Goal: Information Seeking & Learning: Check status

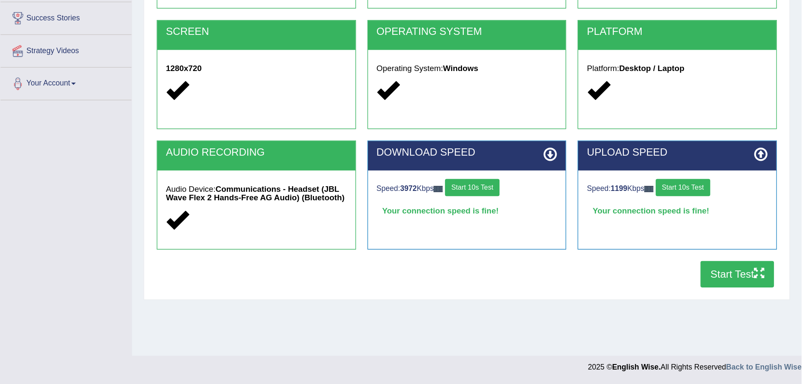
scroll to position [63, 0]
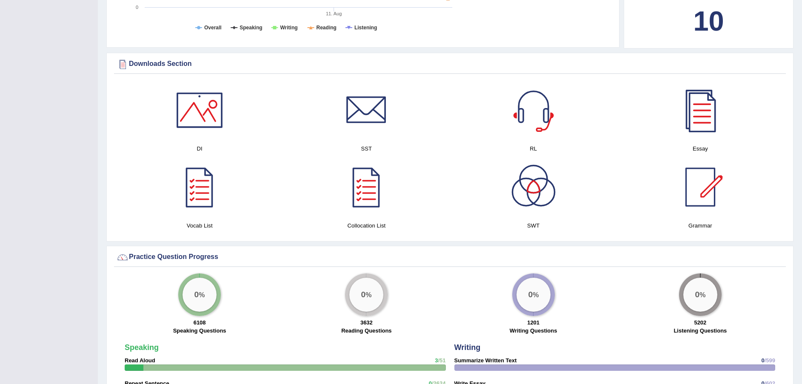
scroll to position [378, 0]
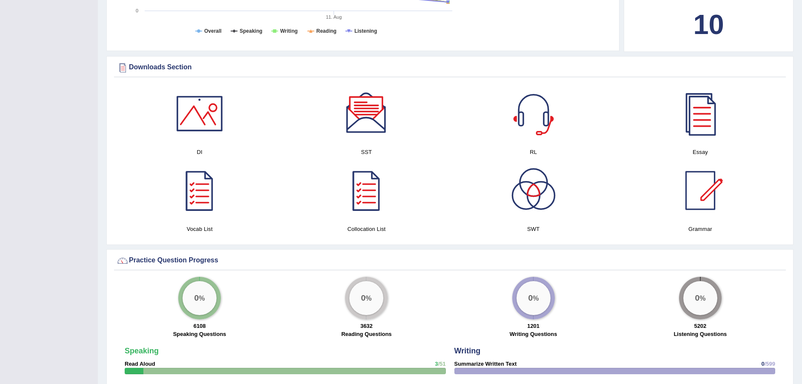
click at [364, 110] on div at bounding box center [367, 114] width 60 height 60
click at [209, 121] on div at bounding box center [200, 114] width 60 height 60
click at [538, 130] on div at bounding box center [534, 114] width 60 height 60
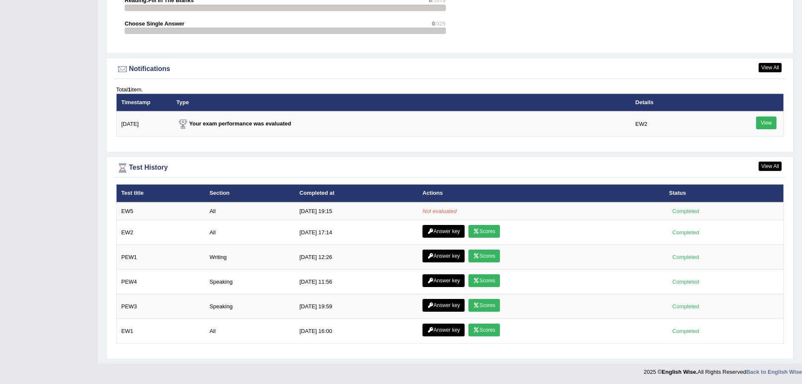
scroll to position [985, 0]
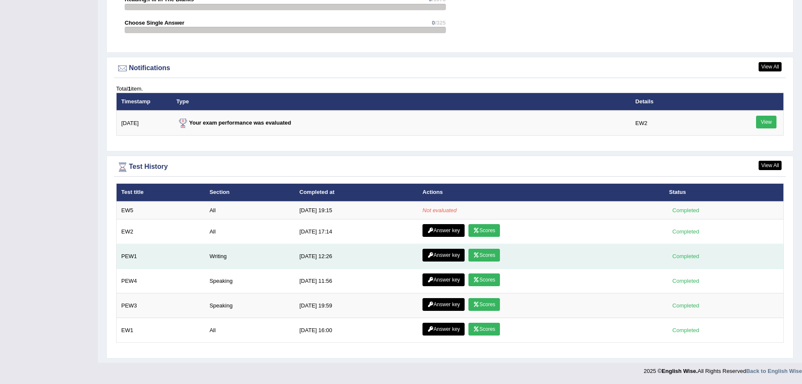
click at [484, 257] on link "Scores" at bounding box center [484, 255] width 31 height 13
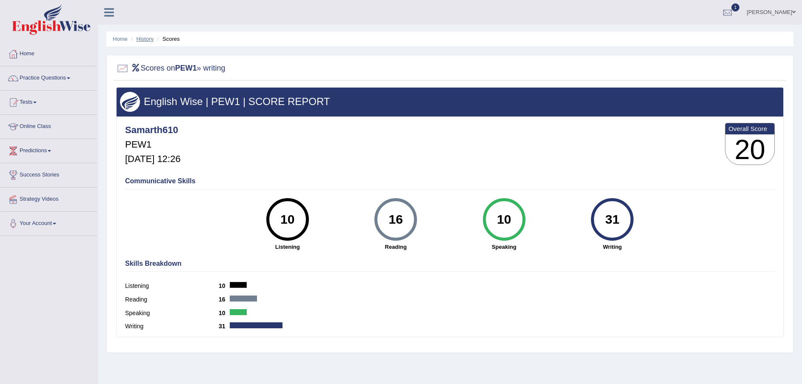
click at [149, 37] on link "History" at bounding box center [145, 39] width 17 height 6
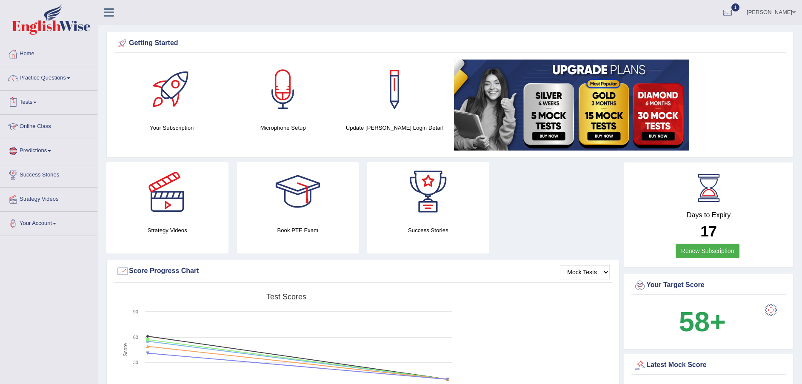
click at [36, 104] on link "Tests" at bounding box center [48, 101] width 97 height 21
click at [29, 149] on link "History" at bounding box center [56, 152] width 80 height 15
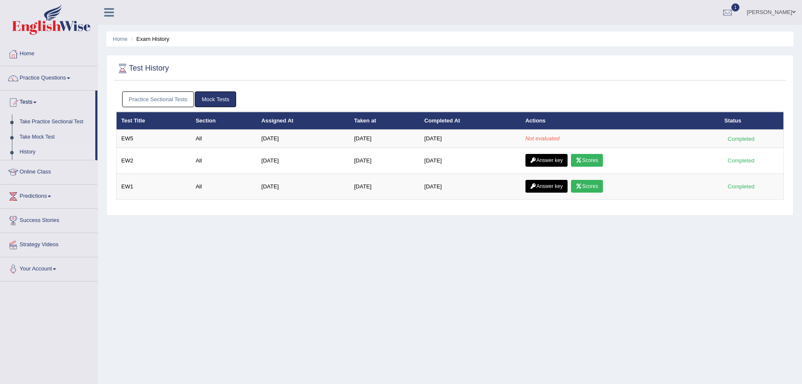
click at [171, 97] on link "Practice Sectional Tests" at bounding box center [158, 100] width 72 height 16
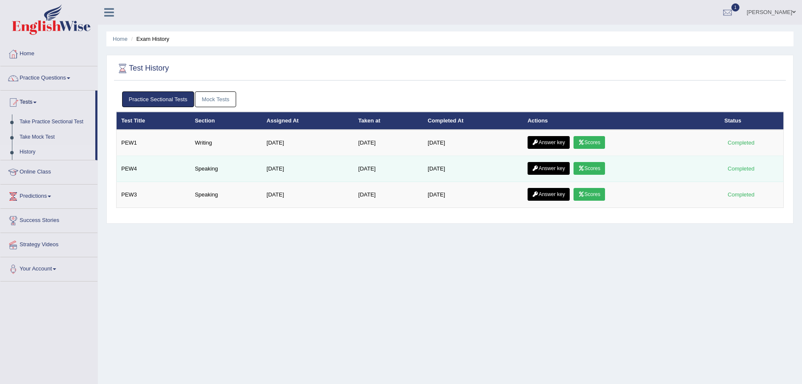
click at [595, 163] on link "Scores" at bounding box center [589, 168] width 31 height 13
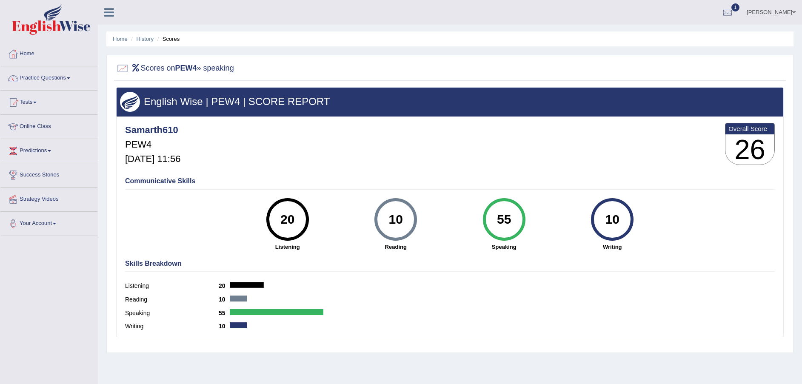
click at [146, 42] on li "History" at bounding box center [141, 39] width 25 height 8
click at [142, 40] on link "History" at bounding box center [145, 39] width 17 height 6
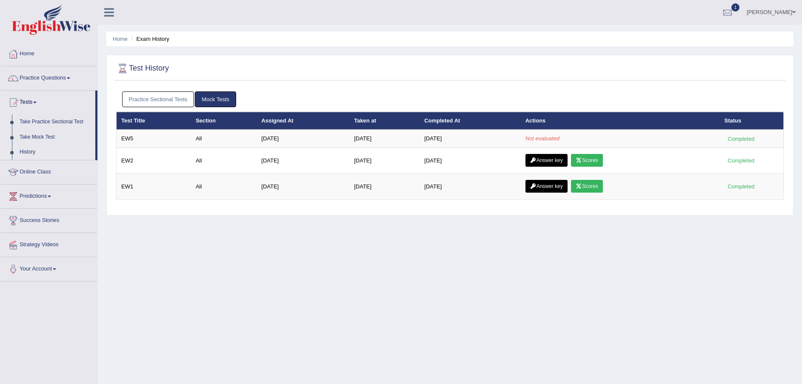
click at [175, 99] on link "Practice Sectional Tests" at bounding box center [158, 100] width 72 height 16
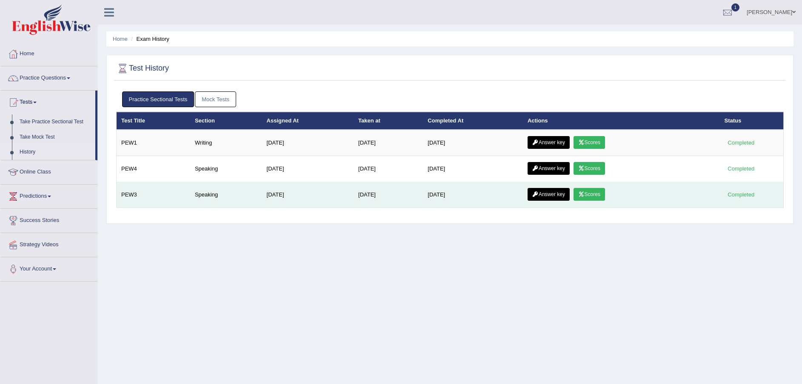
click at [603, 193] on link "Scores" at bounding box center [589, 194] width 31 height 13
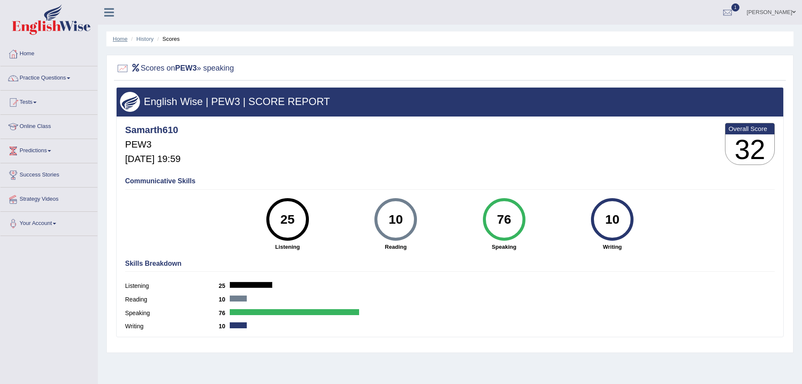
click at [125, 41] on link "Home" at bounding box center [120, 39] width 15 height 6
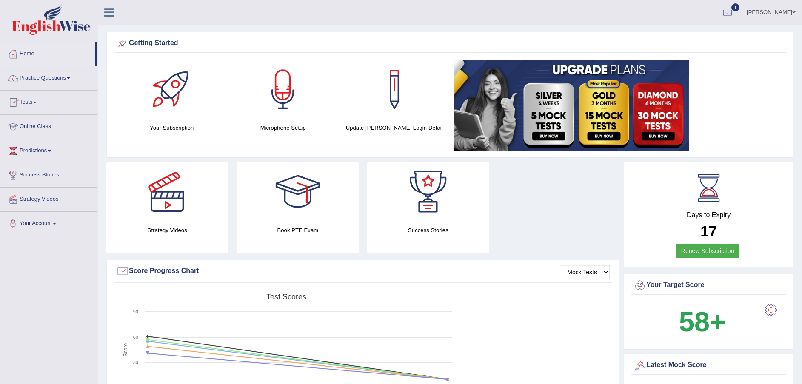
click at [36, 103] on link "Tests" at bounding box center [48, 101] width 97 height 21
click at [28, 150] on link "History" at bounding box center [56, 152] width 80 height 15
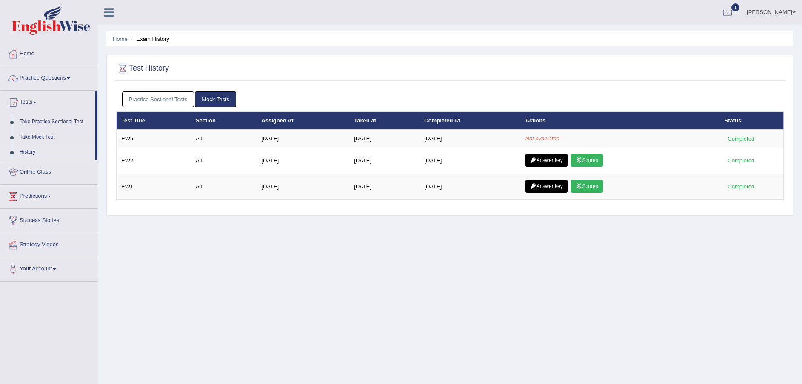
click at [138, 88] on div "Practice Sectional Tests Mock Tests" at bounding box center [450, 99] width 668 height 25
click at [143, 97] on link "Practice Sectional Tests" at bounding box center [158, 100] width 72 height 16
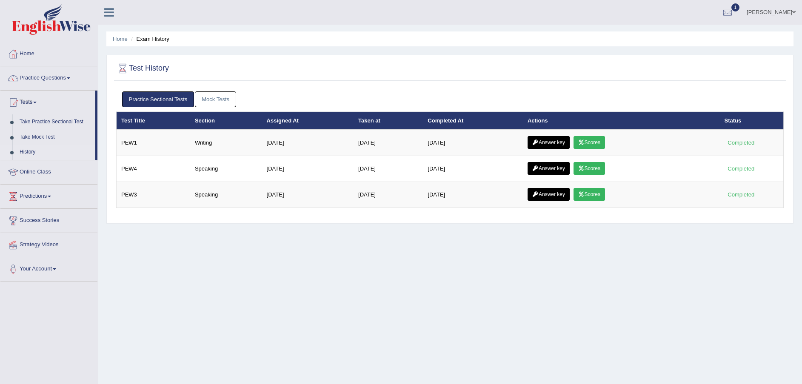
click at [220, 92] on link "Mock Tests" at bounding box center [215, 100] width 41 height 16
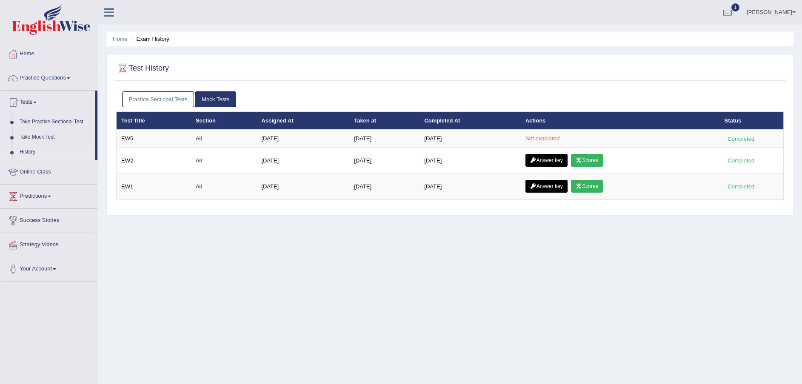
click at [677, 128] on th "Actions" at bounding box center [620, 121] width 199 height 18
click at [16, 54] on div at bounding box center [13, 54] width 13 height 13
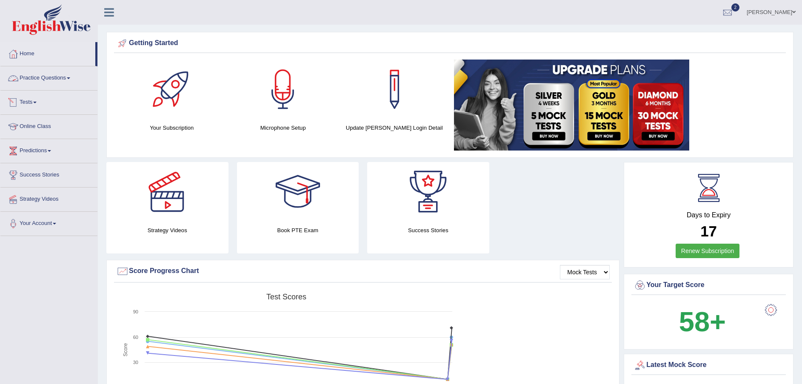
click at [31, 101] on link "Tests" at bounding box center [48, 101] width 97 height 21
click at [24, 151] on link "History" at bounding box center [56, 152] width 80 height 15
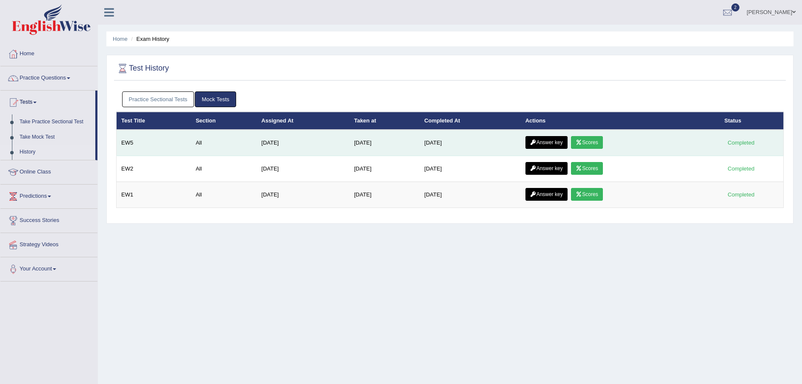
click at [589, 145] on link "Scores" at bounding box center [586, 142] width 31 height 13
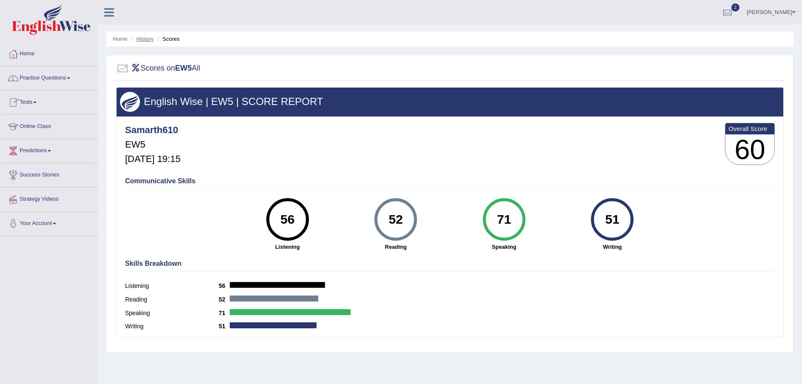
click at [141, 39] on link "History" at bounding box center [145, 39] width 17 height 6
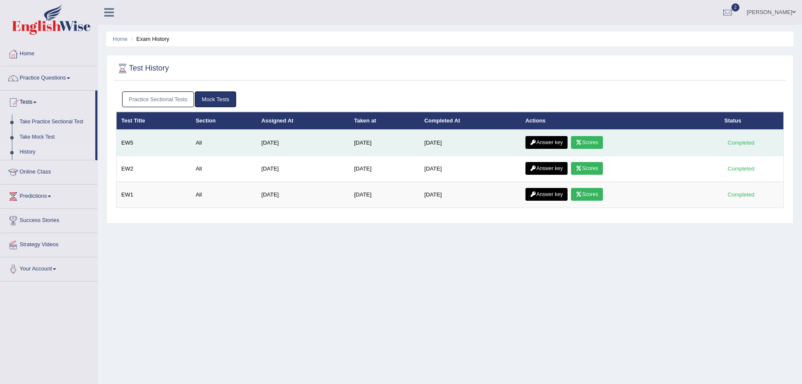
click at [550, 141] on link "Answer key" at bounding box center [547, 142] width 42 height 13
click at [550, 138] on link "Answer key" at bounding box center [547, 142] width 42 height 13
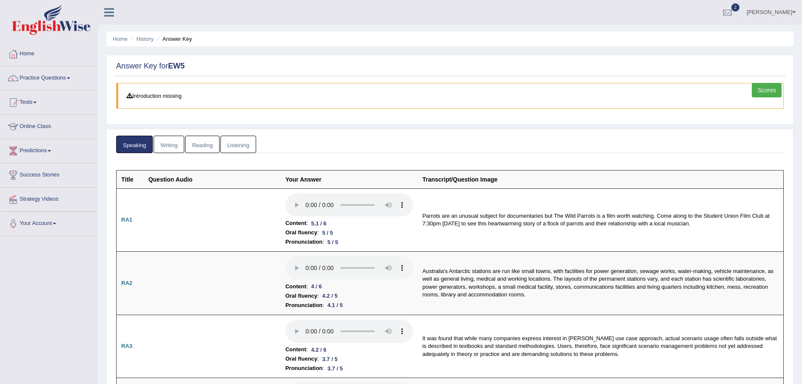
click at [175, 146] on link "Writing" at bounding box center [169, 144] width 31 height 17
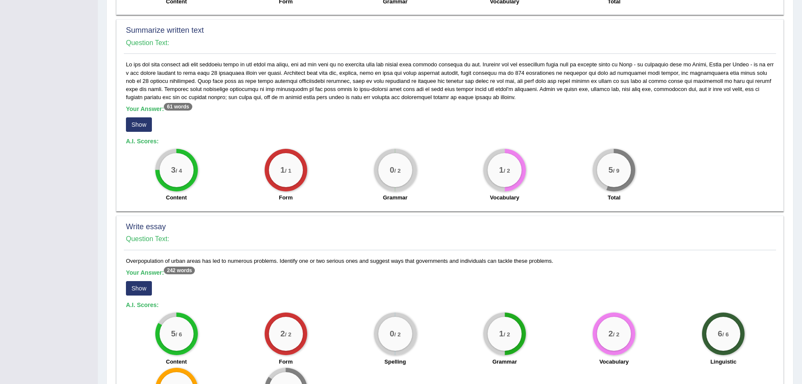
scroll to position [412, 0]
click at [138, 118] on button "Show" at bounding box center [139, 125] width 26 height 14
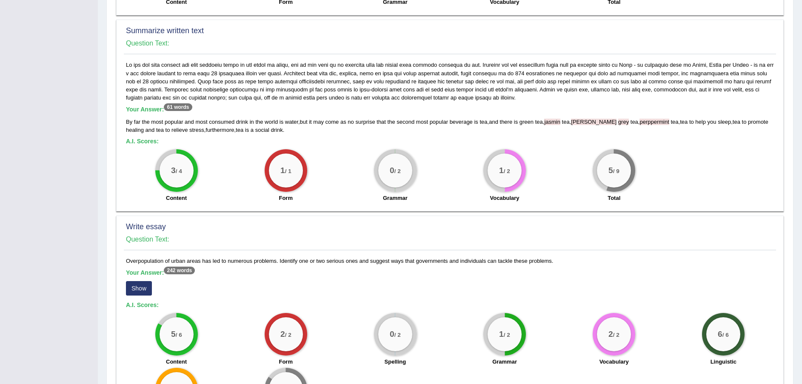
click at [166, 127] on span "to" at bounding box center [168, 130] width 5 height 6
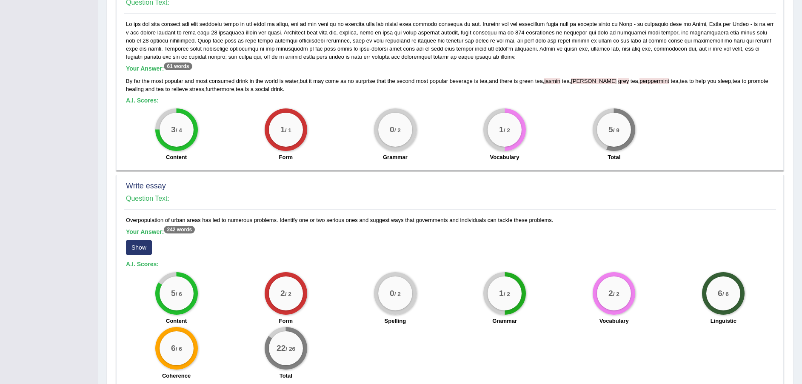
scroll to position [489, 0]
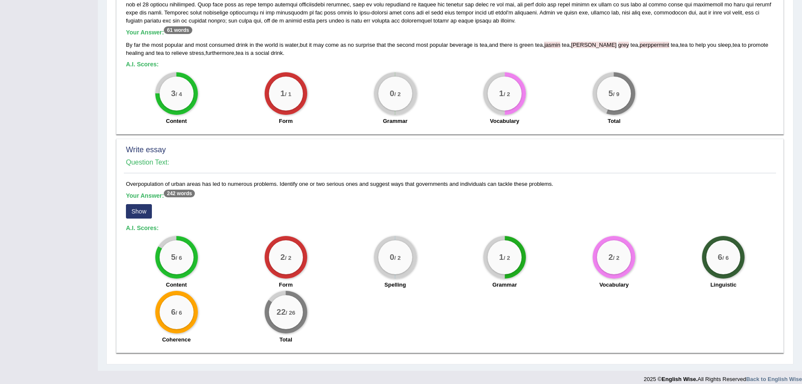
click at [134, 204] on button "Show" at bounding box center [139, 211] width 26 height 14
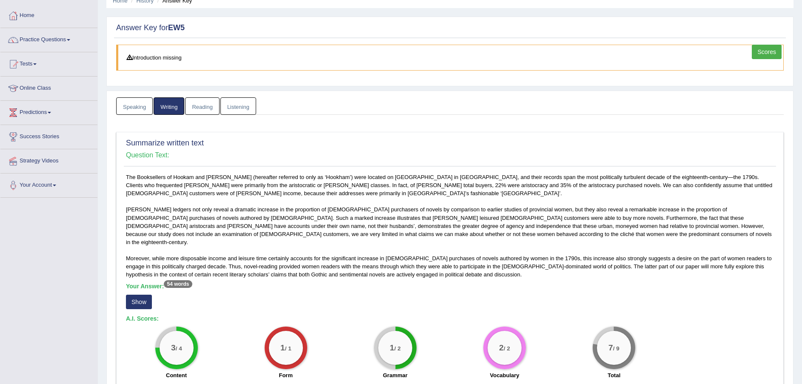
scroll to position [0, 0]
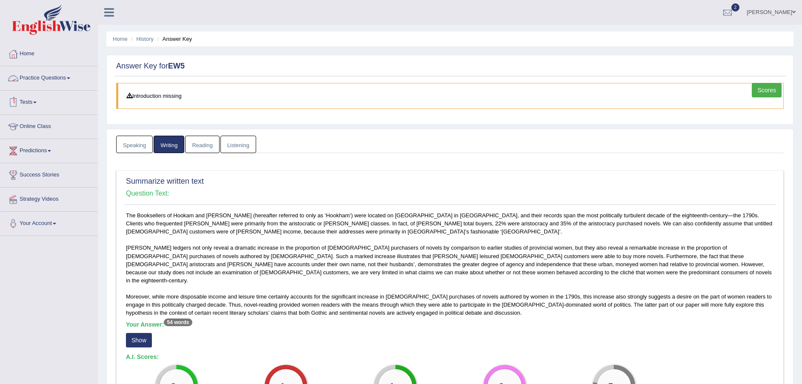
click at [196, 140] on link "Reading" at bounding box center [202, 144] width 34 height 17
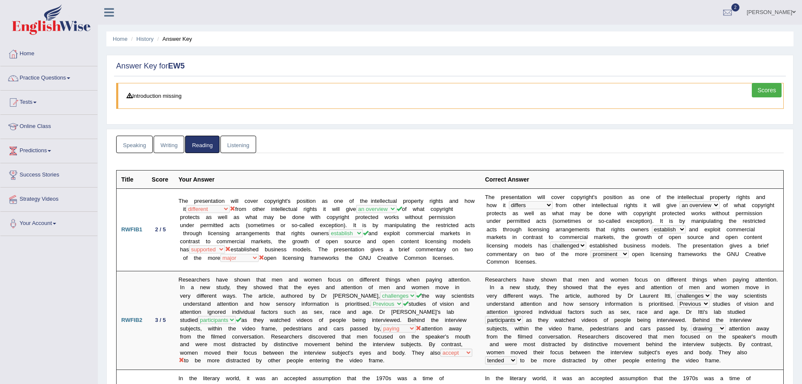
click at [230, 137] on link "Listening" at bounding box center [238, 144] width 36 height 17
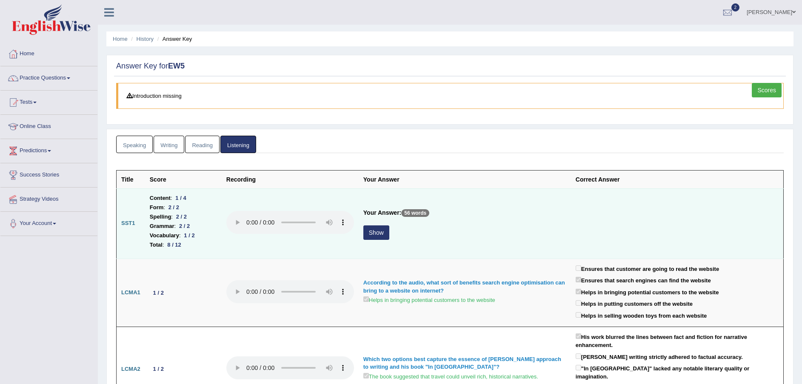
click at [375, 230] on button "Show" at bounding box center [377, 233] width 26 height 14
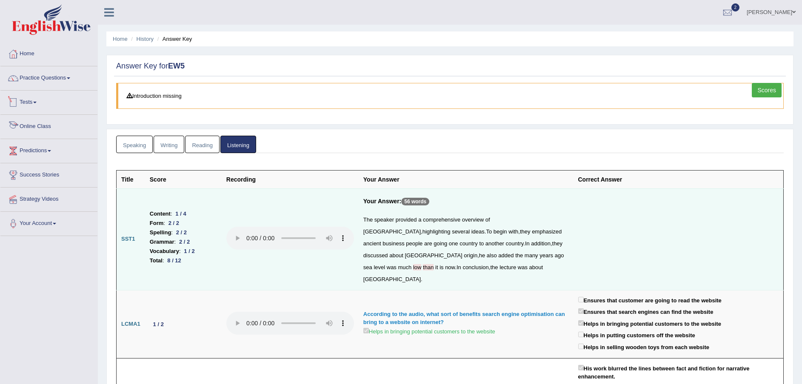
click at [22, 98] on link "Tests" at bounding box center [48, 101] width 97 height 21
click at [27, 149] on link "History" at bounding box center [56, 152] width 80 height 15
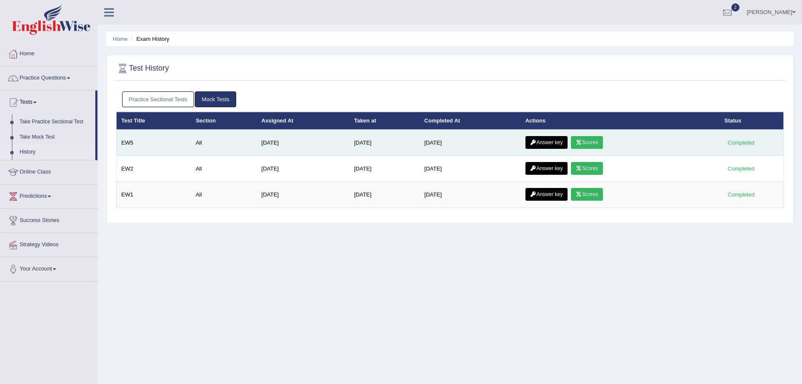
click at [595, 144] on link "Scores" at bounding box center [586, 142] width 31 height 13
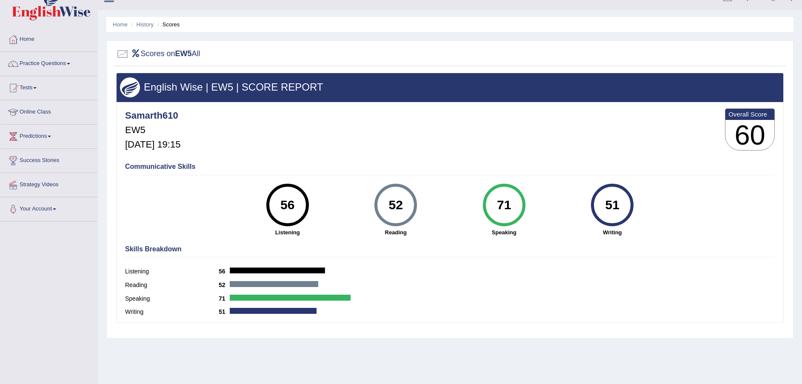
scroll to position [8, 0]
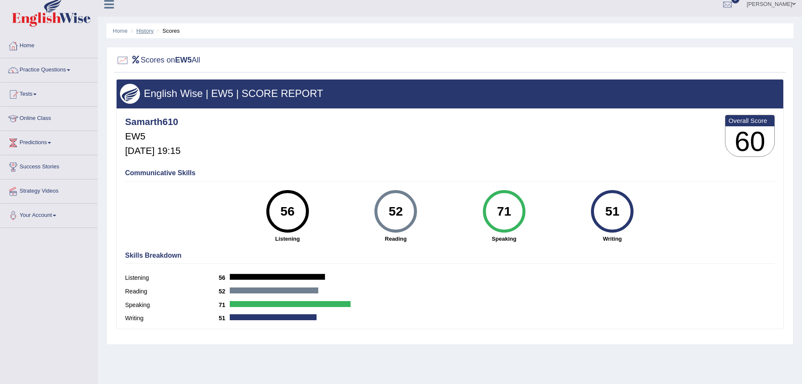
click at [149, 32] on link "History" at bounding box center [145, 31] width 17 height 6
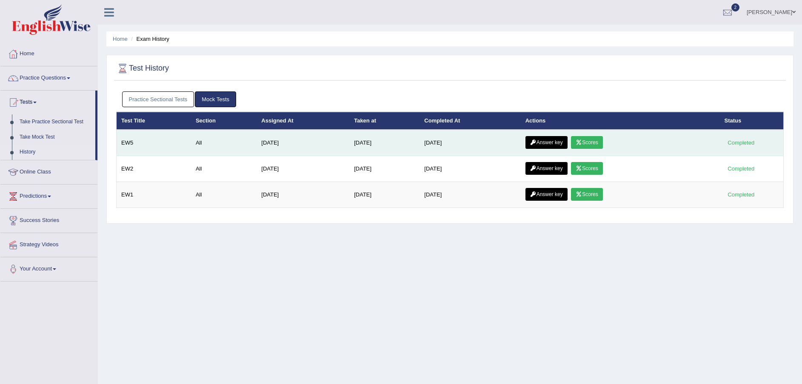
click at [533, 140] on icon at bounding box center [533, 142] width 6 height 5
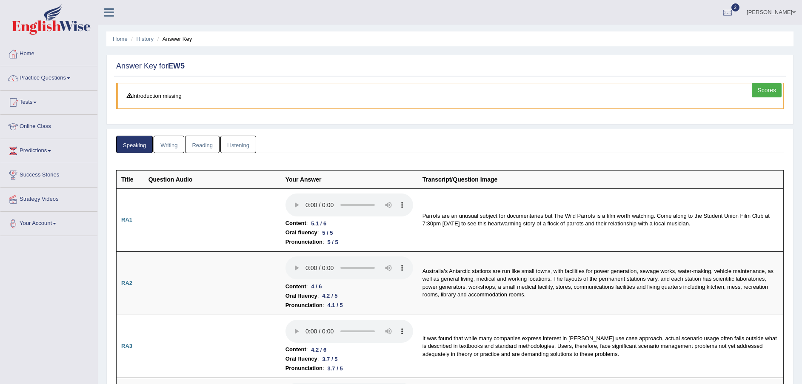
click at [173, 146] on link "Writing" at bounding box center [169, 144] width 31 height 17
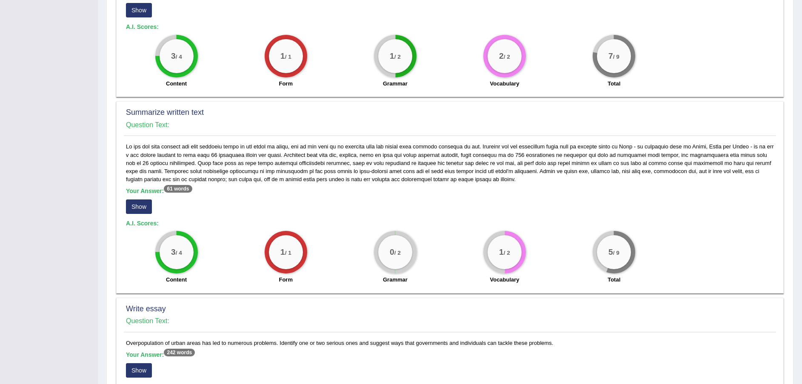
scroll to position [326, 0]
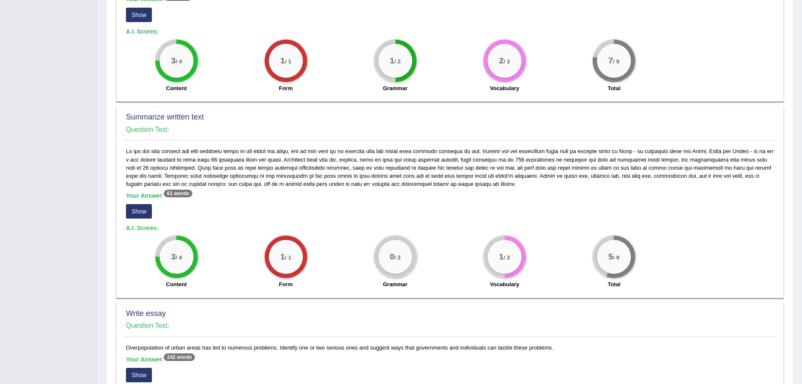
drag, startPoint x: 301, startPoint y: 259, endPoint x: 136, endPoint y: 204, distance: 173.1
click at [136, 204] on button "Show" at bounding box center [139, 211] width 26 height 14
click at [136, 204] on div "Your Answer: 61 words Show A.I. Scores: 3 / 4 Content 1 / 1 Form 0 / 2 Grammar …" at bounding box center [450, 220] width 653 height 146
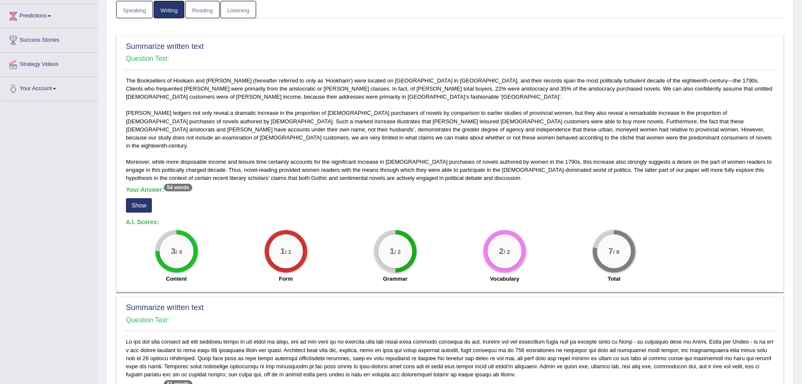
scroll to position [144, 0]
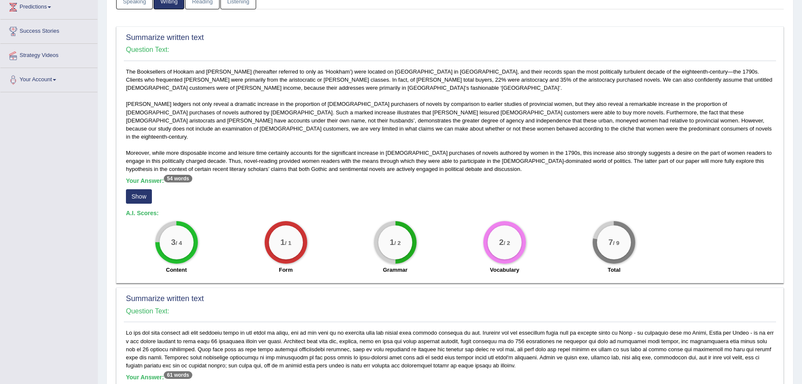
click at [140, 189] on button "Show" at bounding box center [139, 196] width 26 height 14
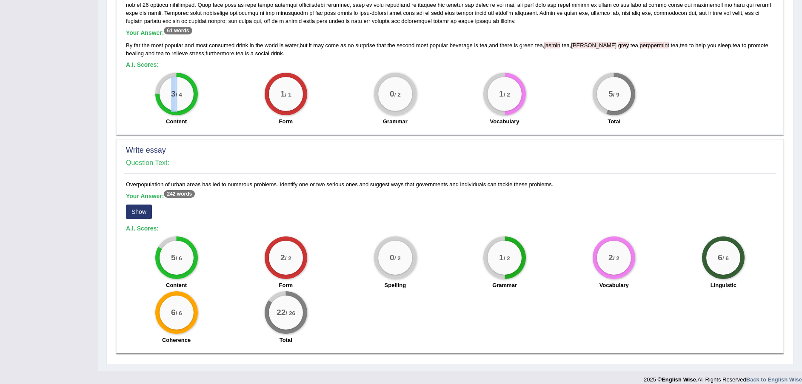
scroll to position [489, 0]
click at [145, 204] on button "Show" at bounding box center [139, 211] width 26 height 14
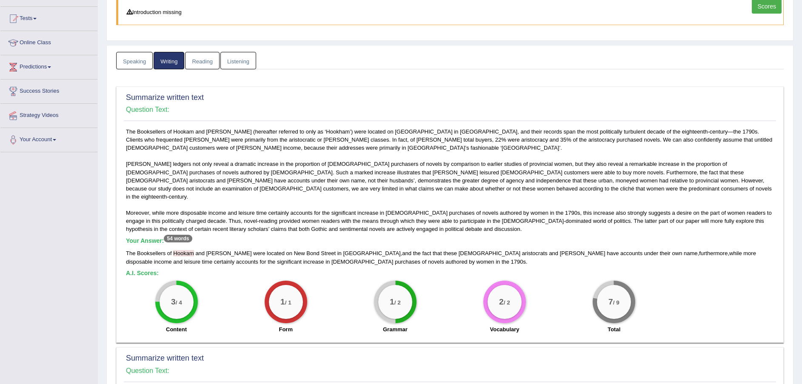
scroll to position [114, 0]
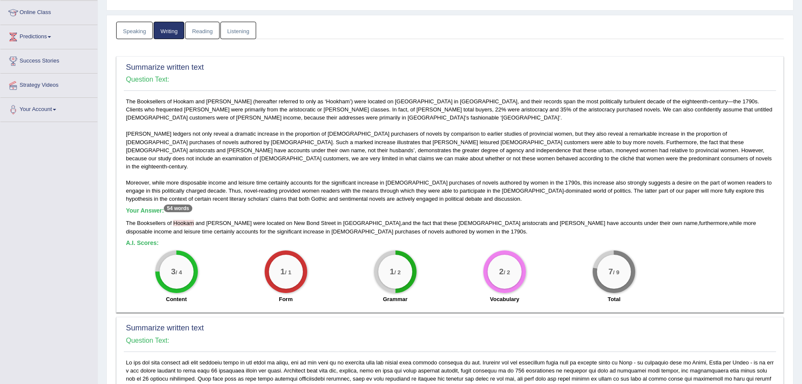
click at [204, 35] on link "Reading" at bounding box center [202, 30] width 34 height 17
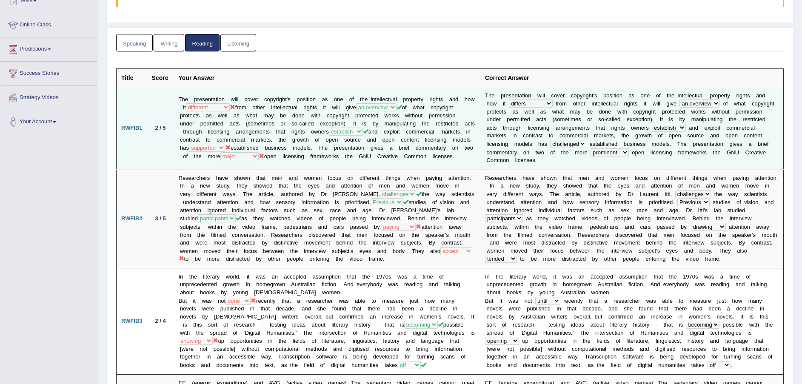
scroll to position [0, 0]
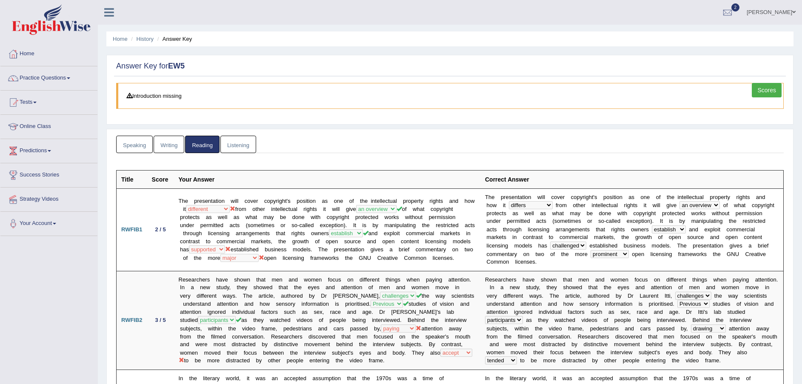
click at [230, 147] on link "Listening" at bounding box center [238, 144] width 36 height 17
